Goal: Transaction & Acquisition: Purchase product/service

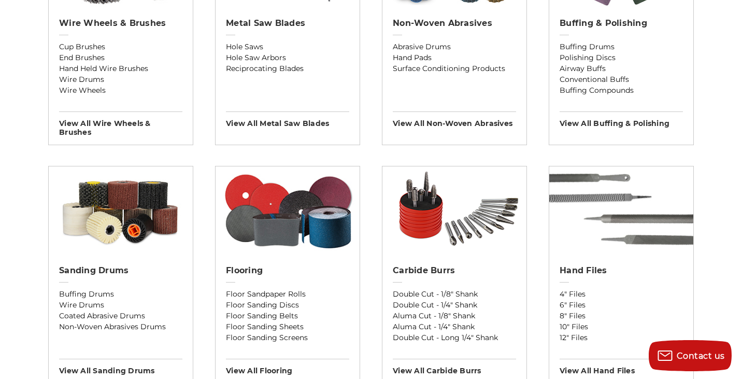
scroll to position [729, 0]
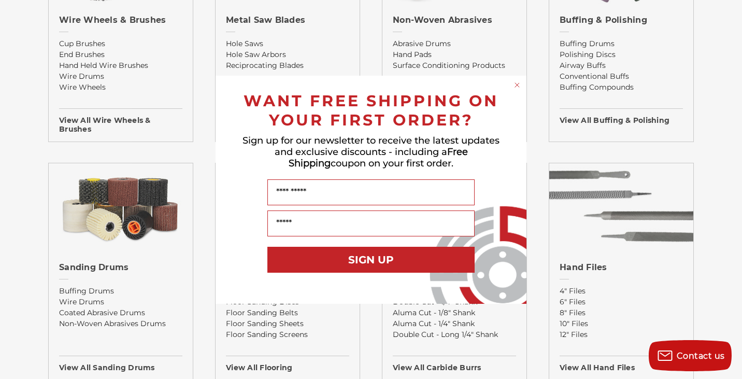
click at [519, 84] on circle "Close dialog" at bounding box center [518, 85] width 10 height 10
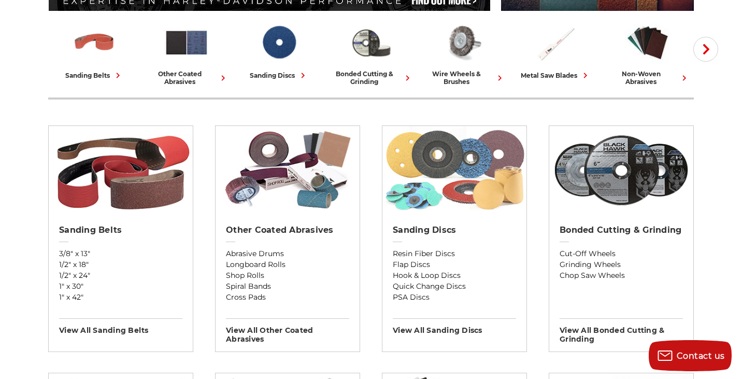
scroll to position [223, 0]
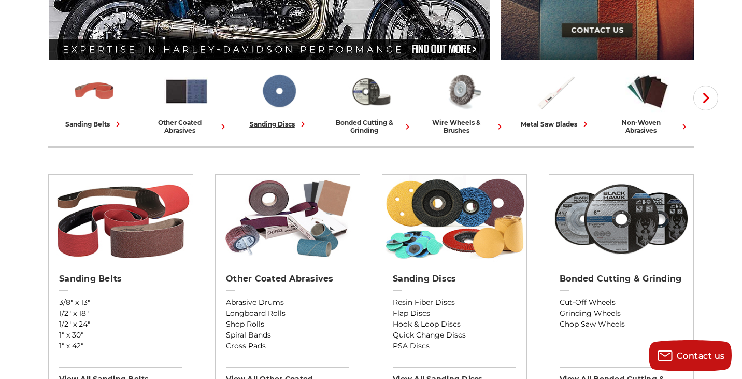
click at [281, 101] on img at bounding box center [279, 91] width 46 height 45
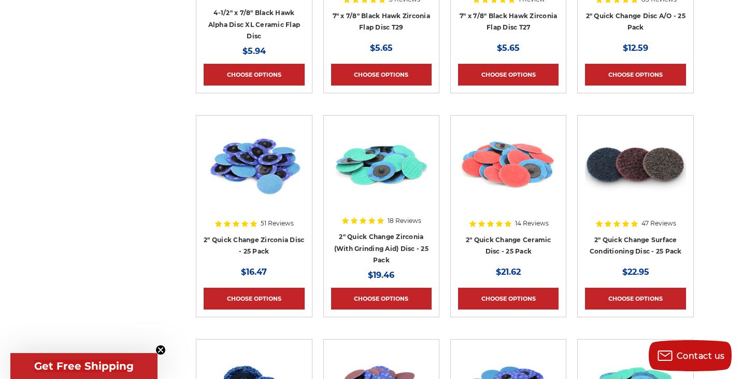
scroll to position [3261, 0]
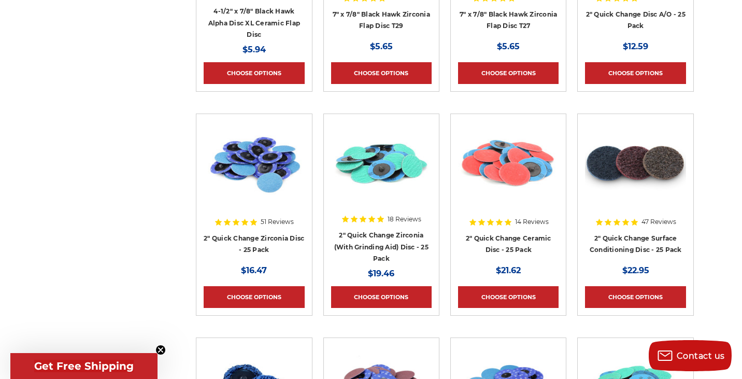
click at [636, 185] on img at bounding box center [635, 162] width 101 height 83
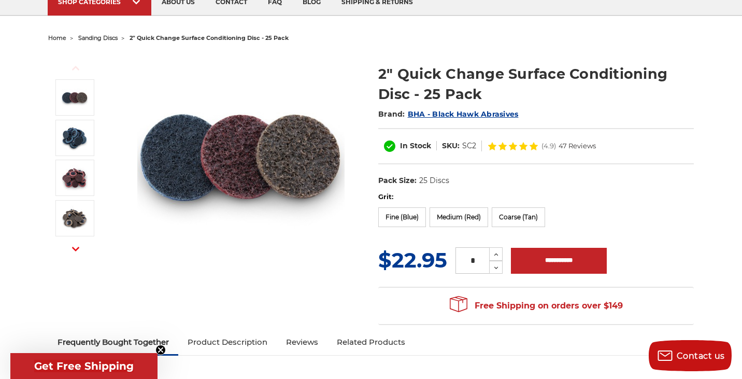
scroll to position [87, 0]
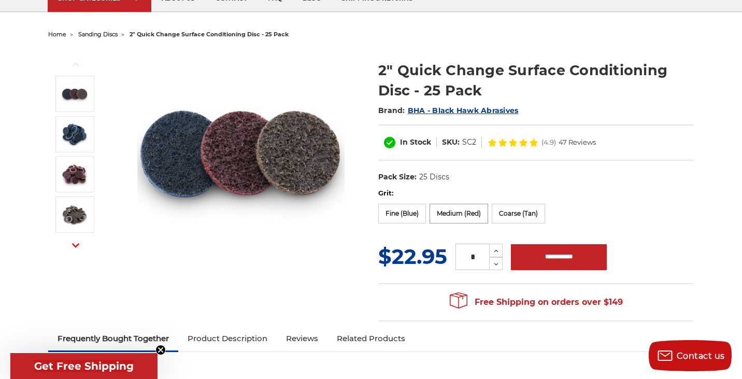
click at [459, 215] on label "Medium (Red)" at bounding box center [459, 214] width 59 height 20
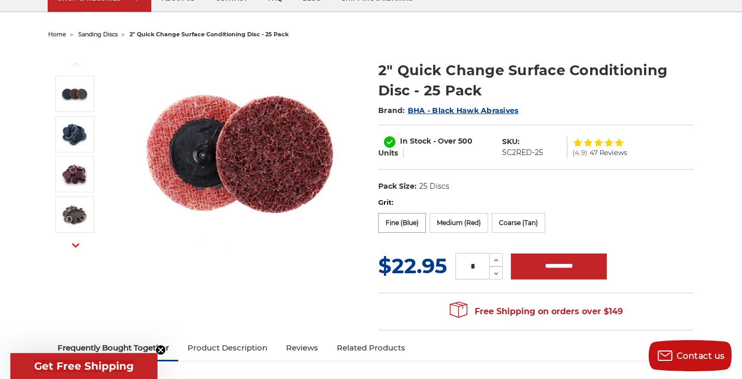
click at [397, 221] on label "Fine (Blue)" at bounding box center [402, 223] width 48 height 20
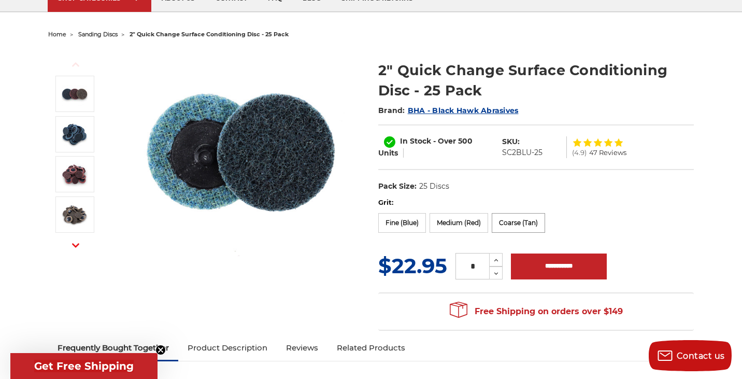
click at [513, 222] on label "Coarse (Tan)" at bounding box center [518, 223] width 53 height 20
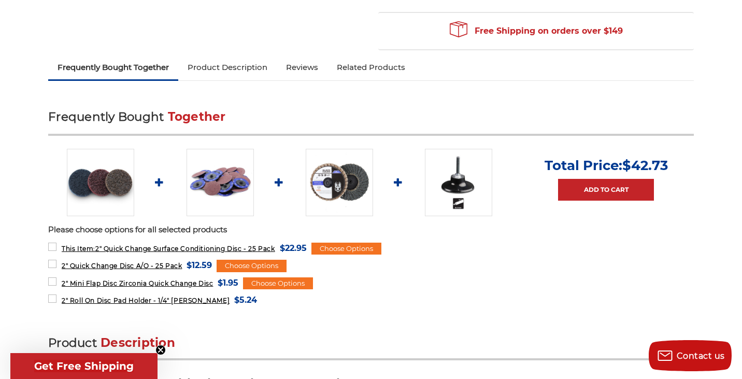
scroll to position [368, 0]
